Goal: Information Seeking & Learning: Understand process/instructions

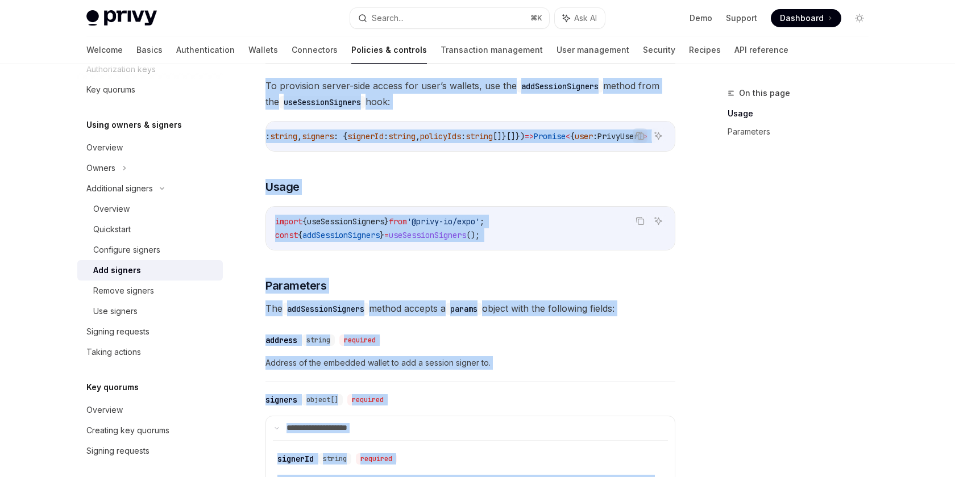
scroll to position [105, 0]
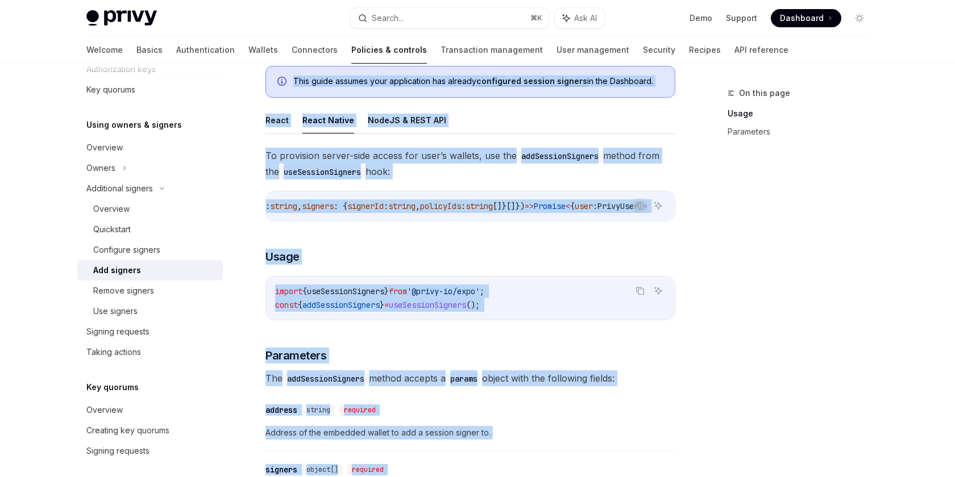
click at [401, 194] on div "addSessionSigners : async ({ address : string , signers : { signerId : string ,…" at bounding box center [470, 207] width 409 height 30
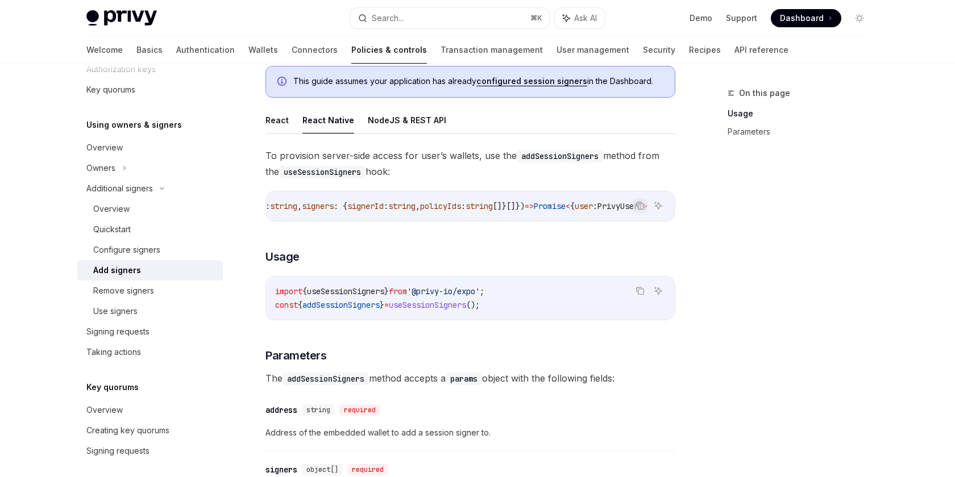
click at [392, 214] on div "addSessionSigners : async ({ address : string , signers : { signerId : string ,…" at bounding box center [470, 207] width 409 height 30
click at [388, 206] on span "string" at bounding box center [401, 206] width 27 height 10
drag, startPoint x: 365, startPoint y: 206, endPoint x: 447, endPoint y: 201, distance: 82.6
click at [447, 201] on span "addSessionSigners : async ({ address : string , signers : { signerId : string ,…" at bounding box center [383, 206] width 527 height 10
type textarea "*"
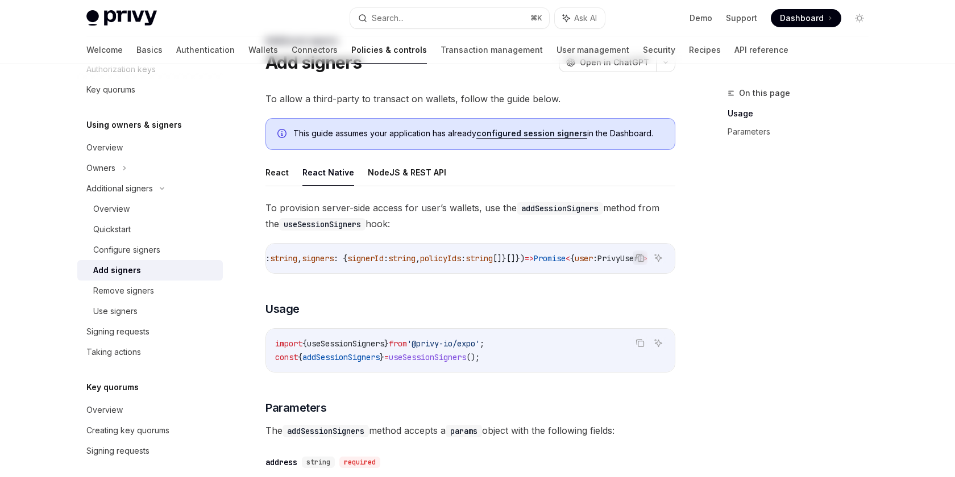
scroll to position [15, 0]
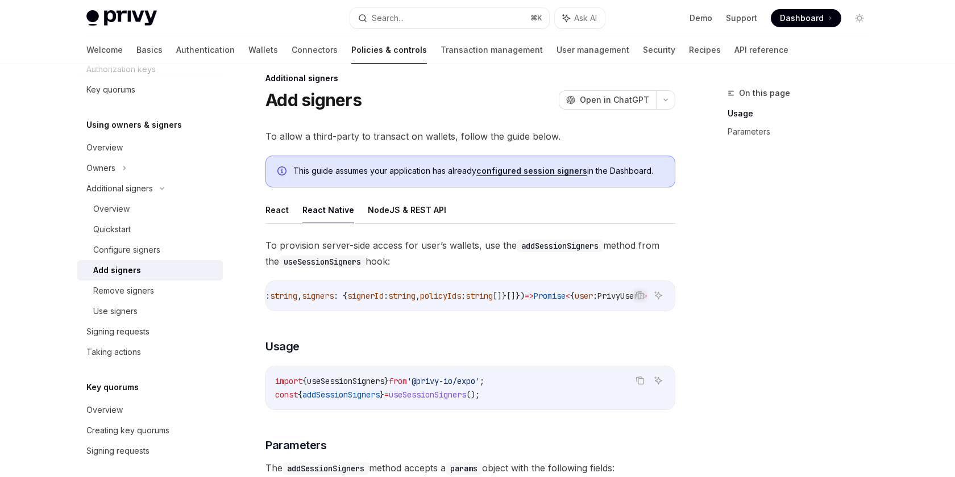
click at [265, 246] on span "To provision server-side access for user’s wallets, use the addSessionSigners m…" at bounding box center [470, 254] width 410 height 32
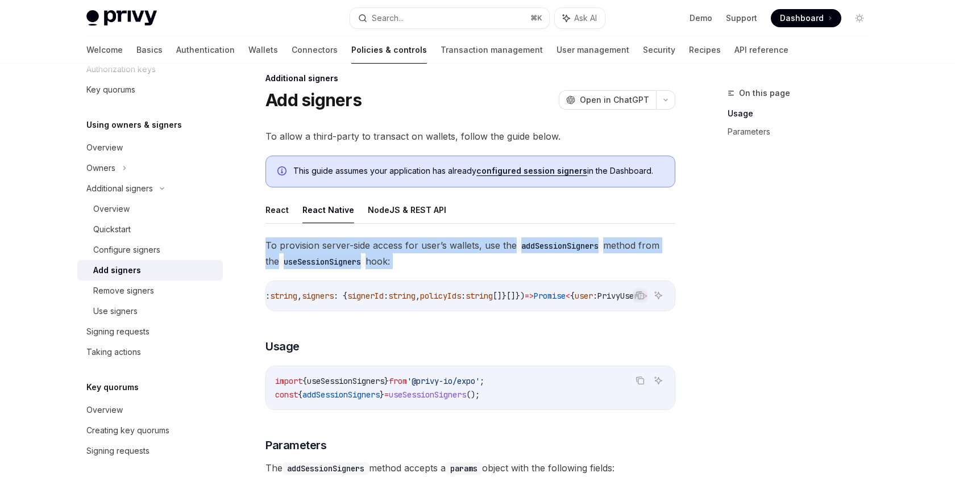
drag, startPoint x: 265, startPoint y: 246, endPoint x: 433, endPoint y: 263, distance: 168.0
click at [433, 263] on span "To provision server-side access for user’s wallets, use the addSessionSigners m…" at bounding box center [470, 254] width 410 height 32
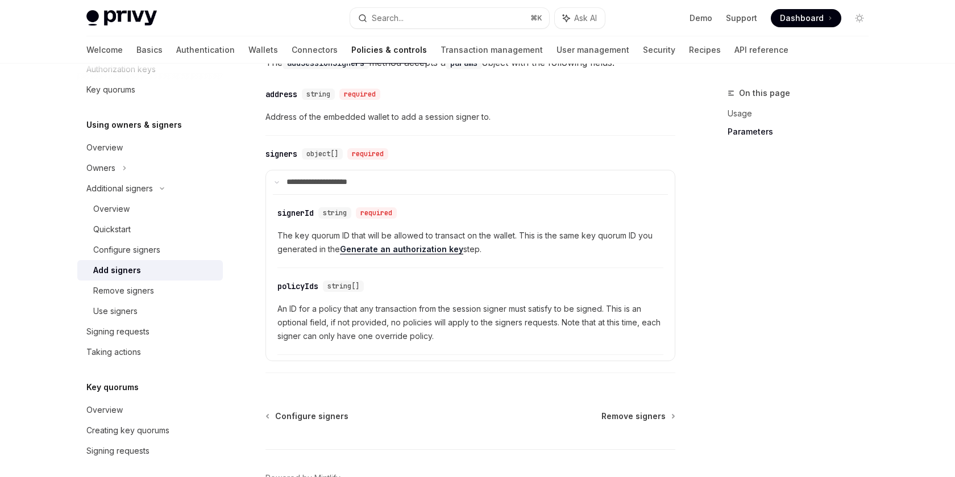
scroll to position [495, 0]
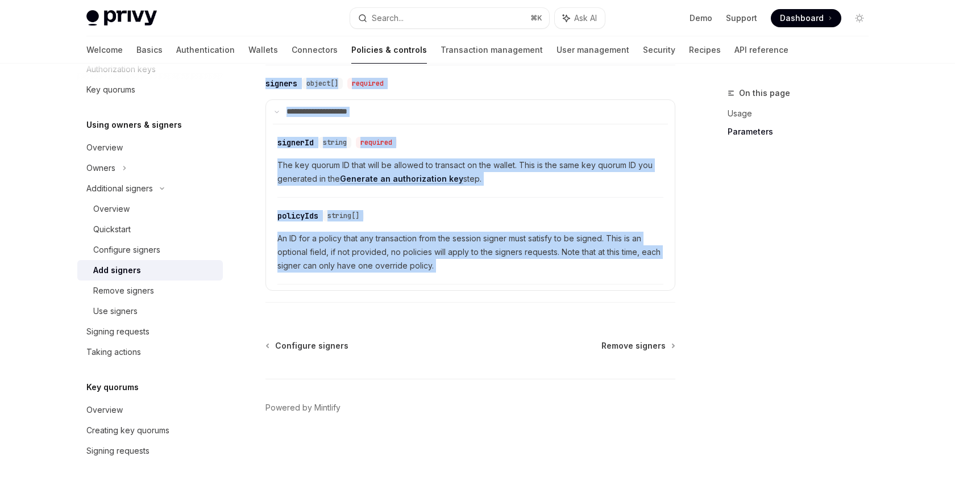
click at [451, 275] on div "​ policyIds string[] An ID for a policy that any transaction from the session s…" at bounding box center [470, 243] width 386 height 81
copy div "**********"
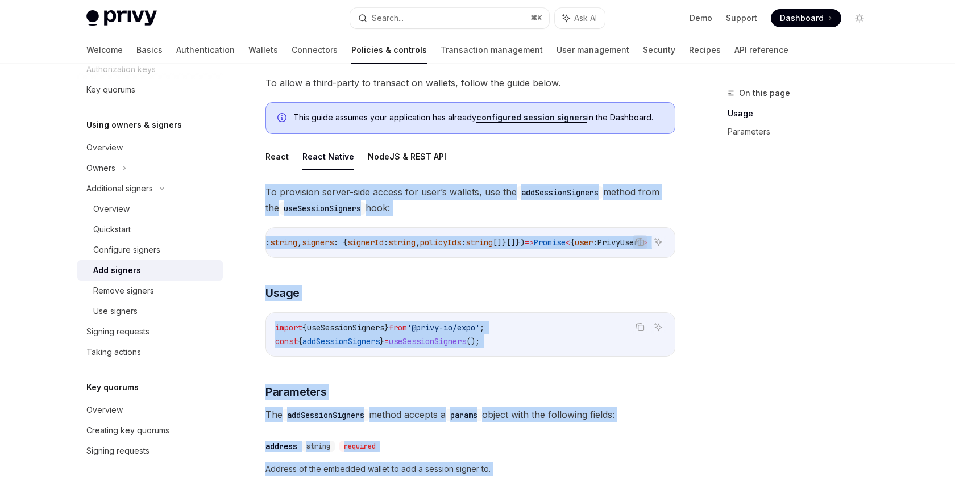
scroll to position [0, 0]
